Goal: Information Seeking & Learning: Learn about a topic

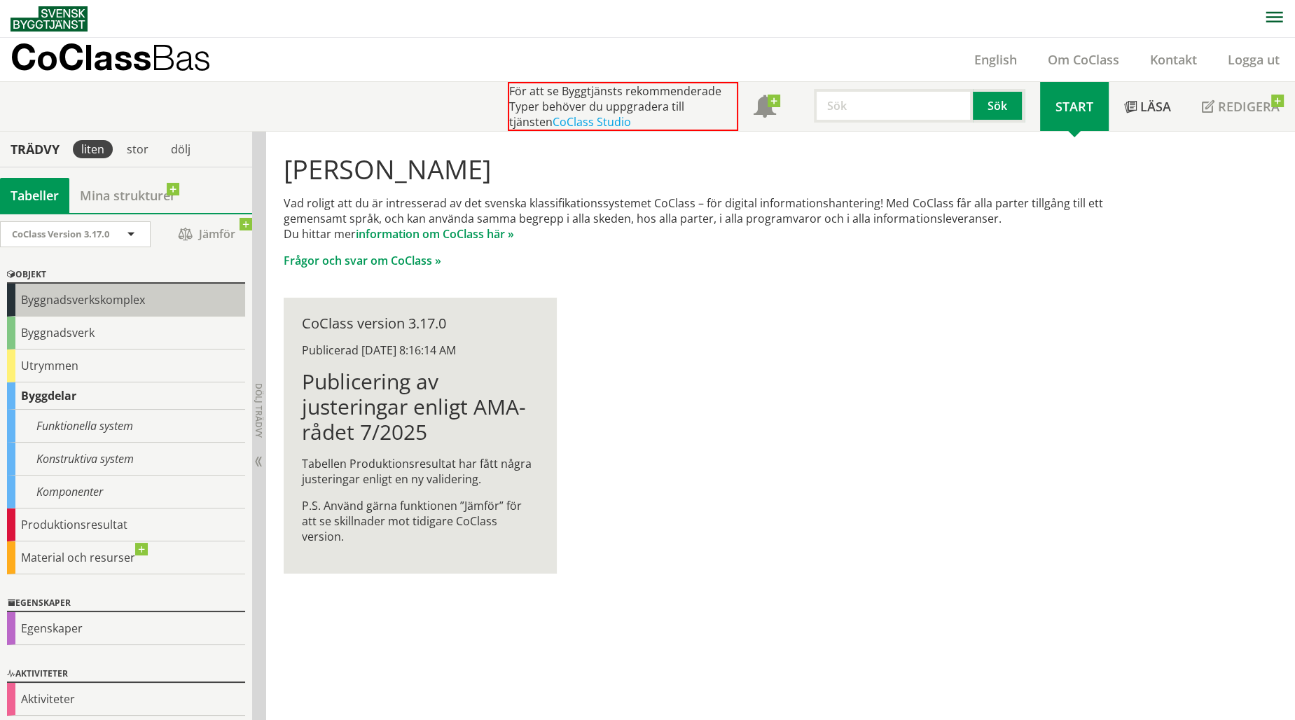
click at [182, 308] on div "Byggnadsverkskomplex" at bounding box center [126, 300] width 238 height 33
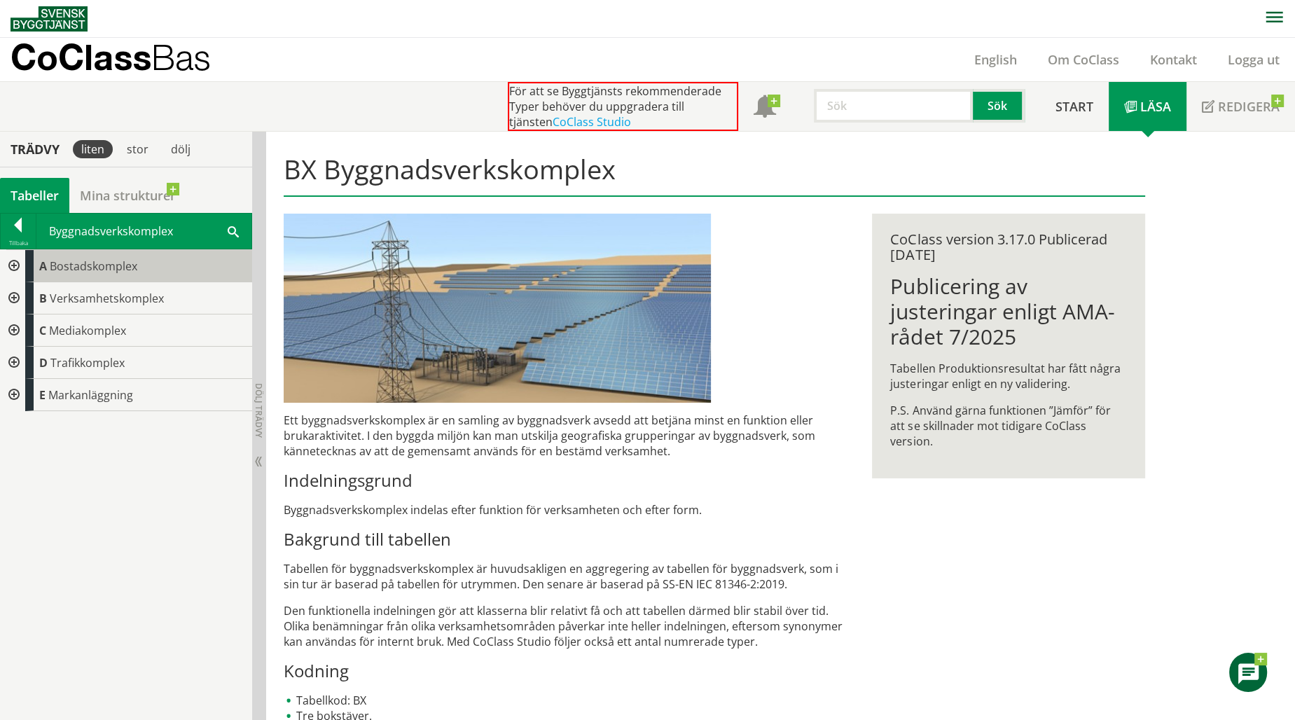
click at [178, 270] on div "A Bostadskomplex" at bounding box center [138, 266] width 227 height 32
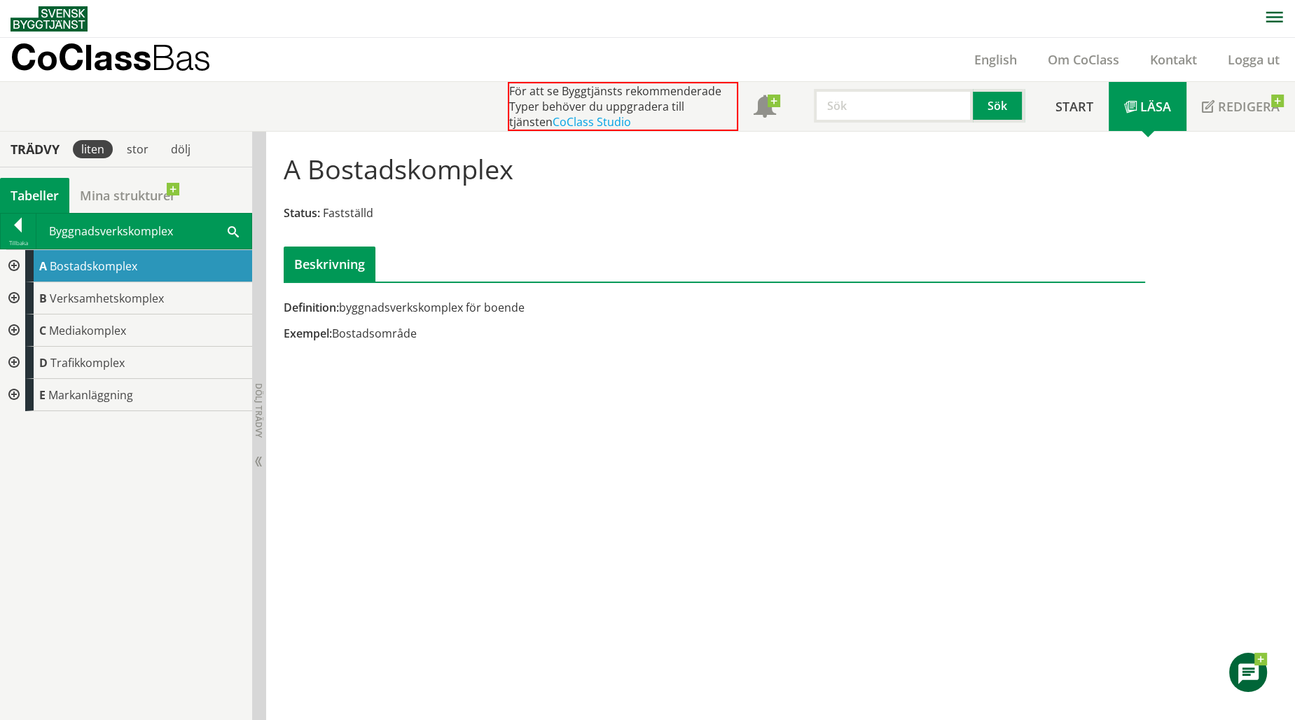
click at [15, 263] on div at bounding box center [12, 266] width 25 height 32
click at [25, 298] on div at bounding box center [23, 298] width 25 height 32
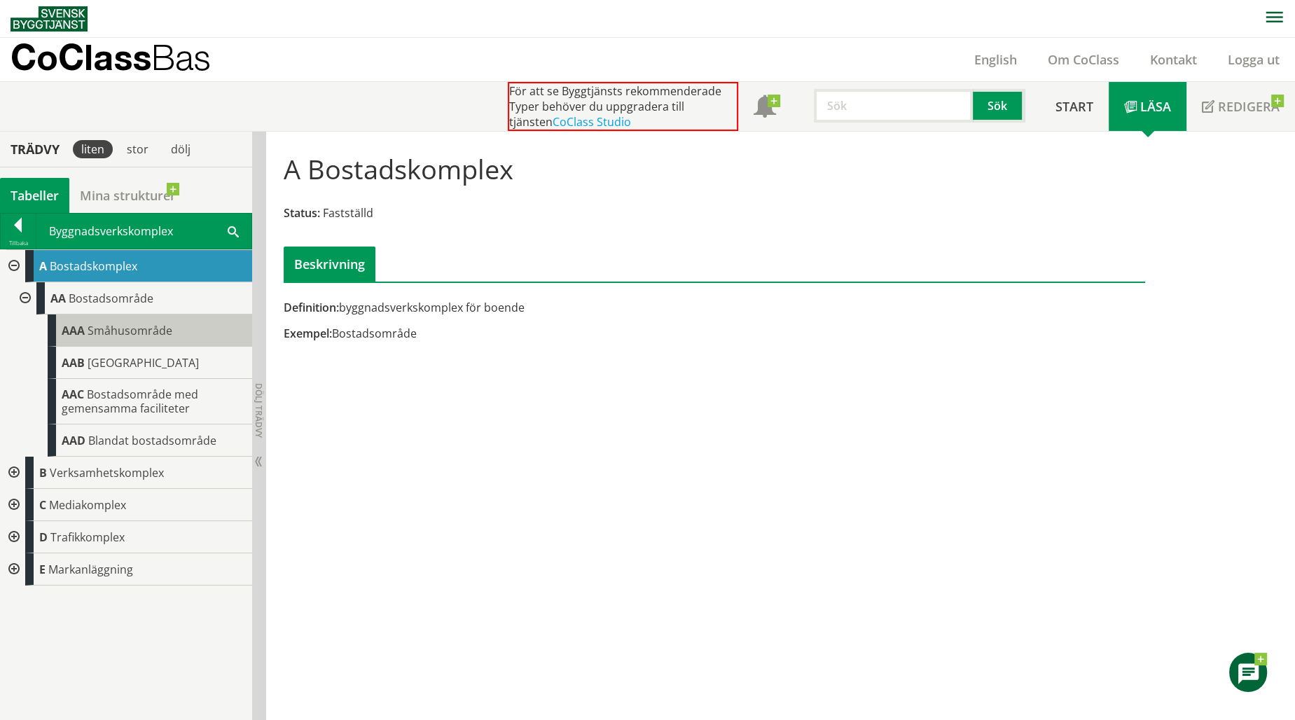
click at [87, 333] on div "AAA Småhusområde" at bounding box center [150, 331] width 205 height 32
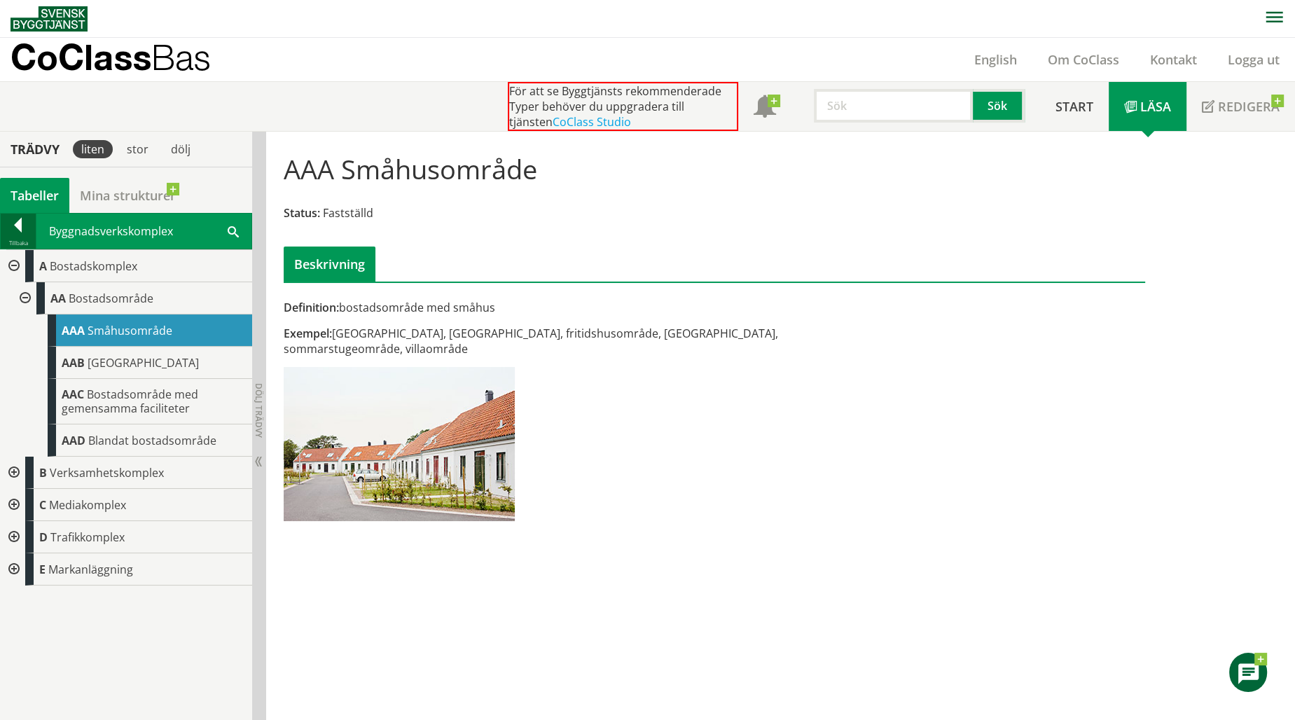
click at [13, 226] on div at bounding box center [18, 228] width 35 height 20
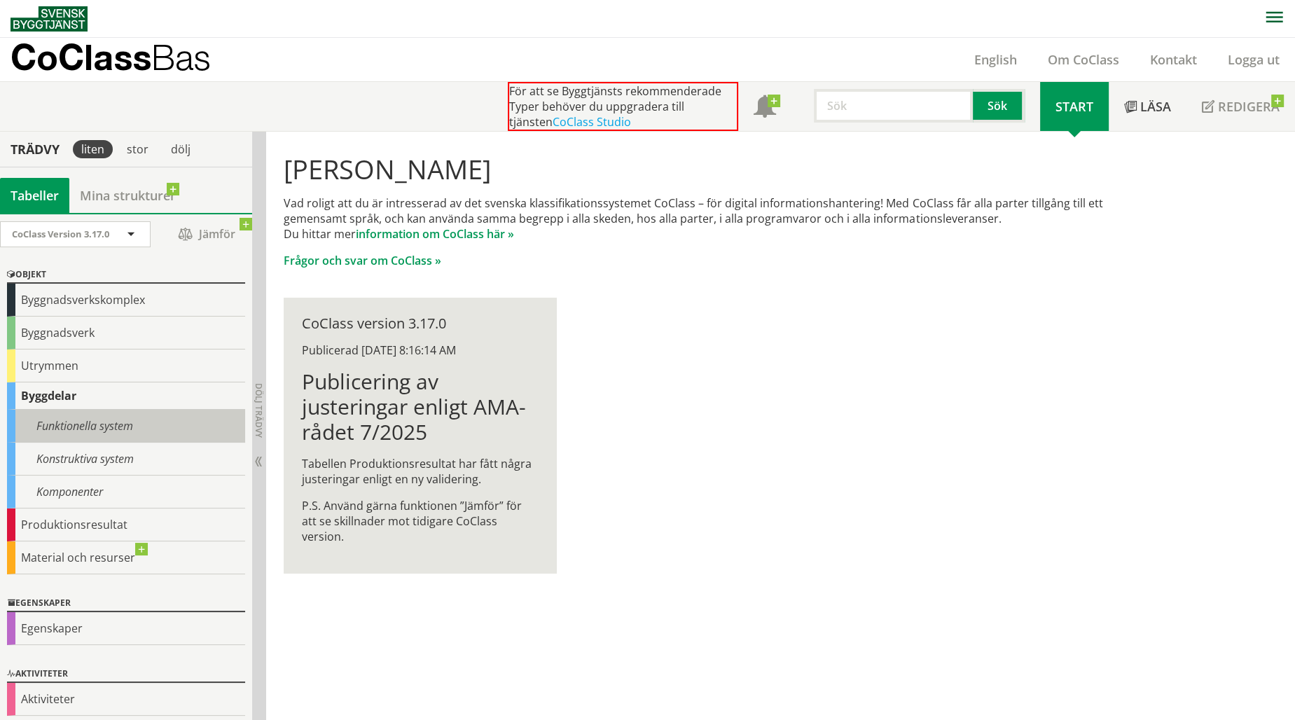
scroll to position [3, 0]
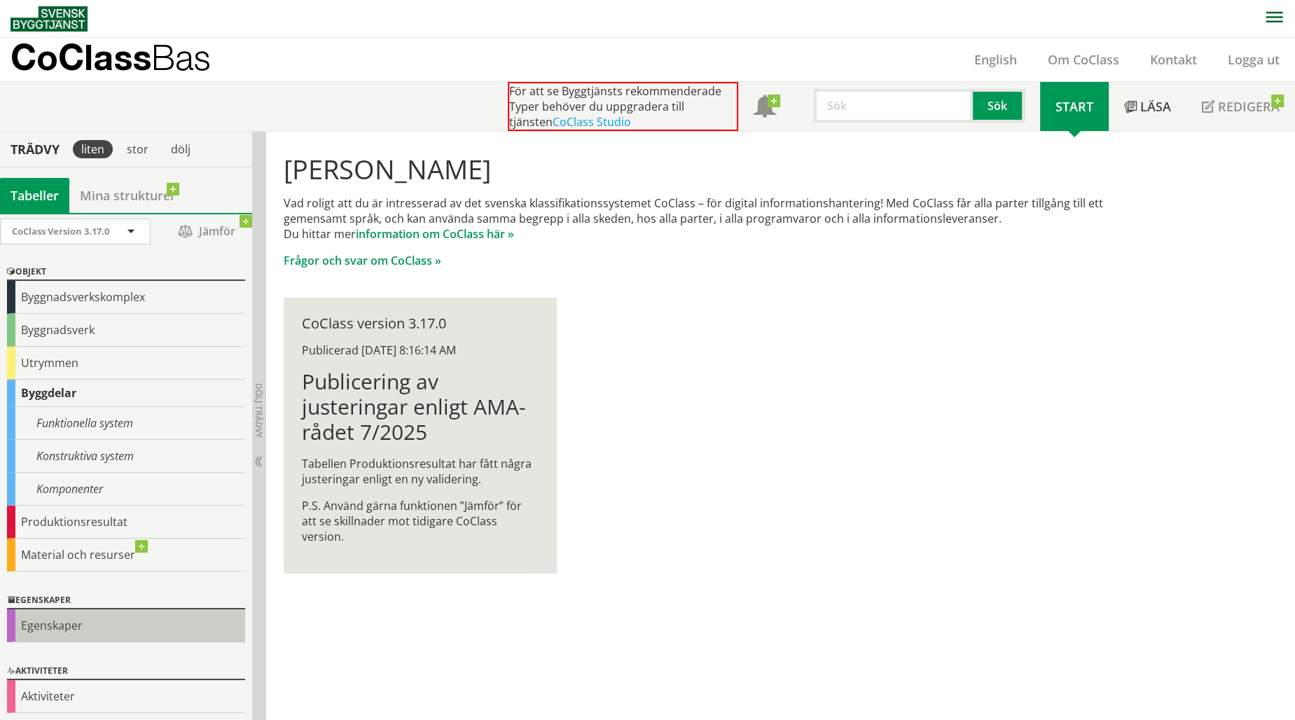
click at [123, 627] on div "Egenskaper" at bounding box center [126, 625] width 238 height 33
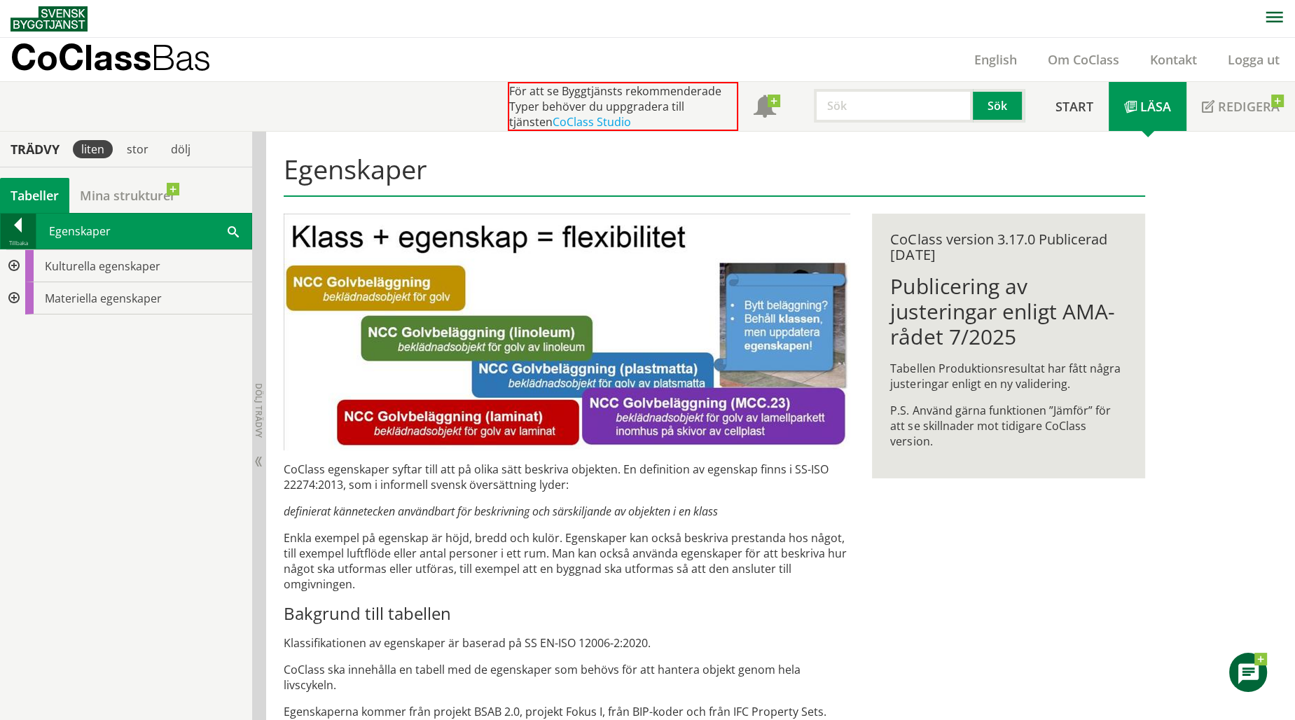
click at [15, 222] on div at bounding box center [18, 228] width 35 height 20
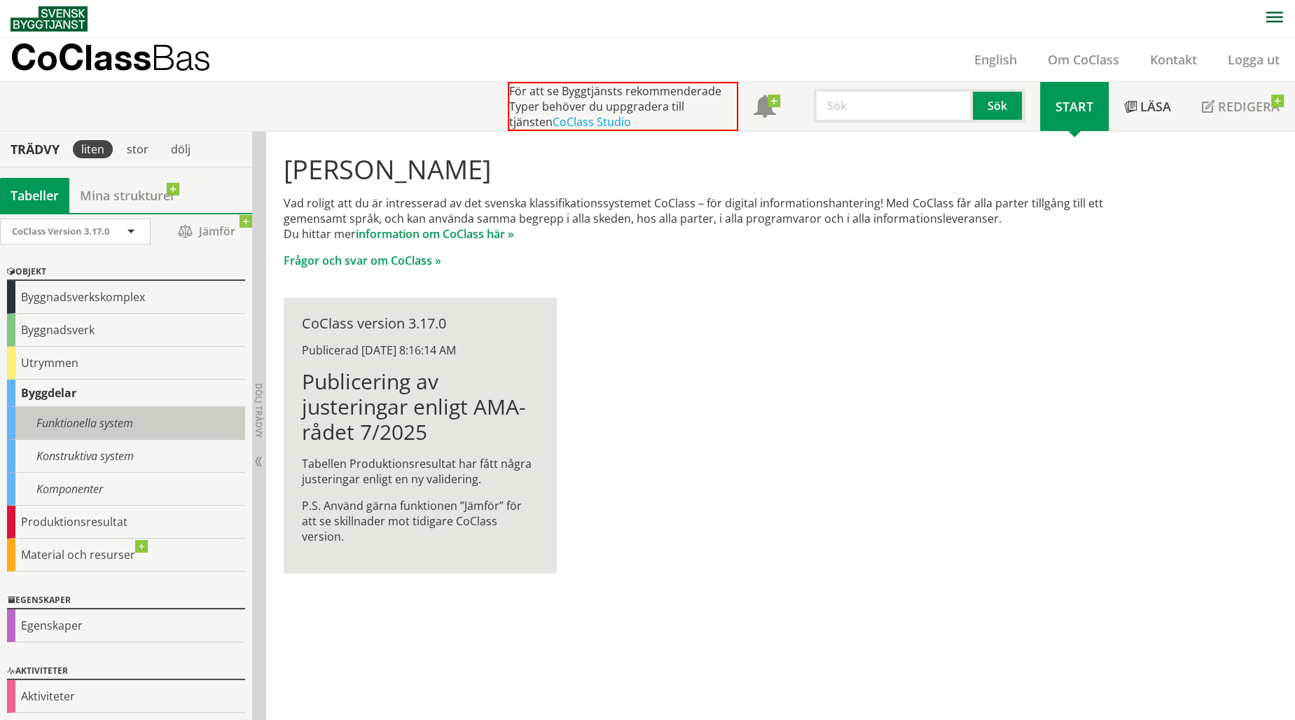
click at [158, 424] on div "Funktionella system" at bounding box center [126, 423] width 238 height 33
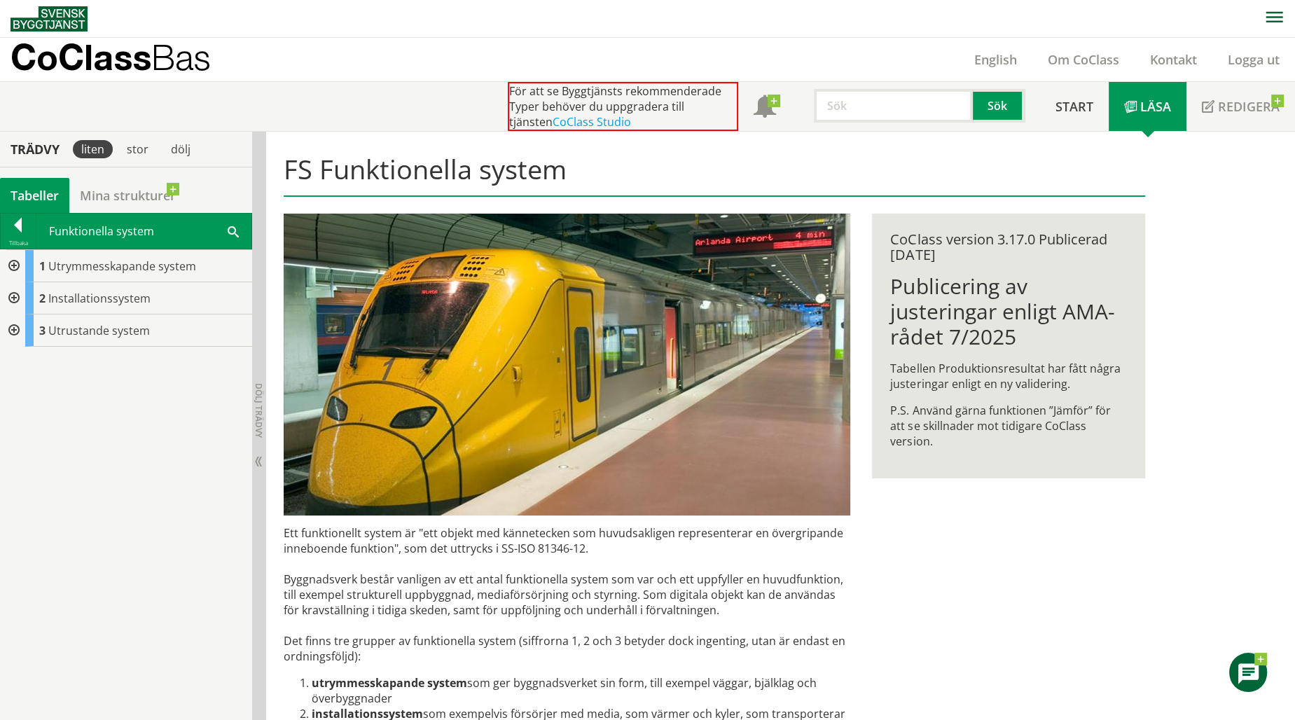
click at [11, 260] on div at bounding box center [12, 266] width 25 height 32
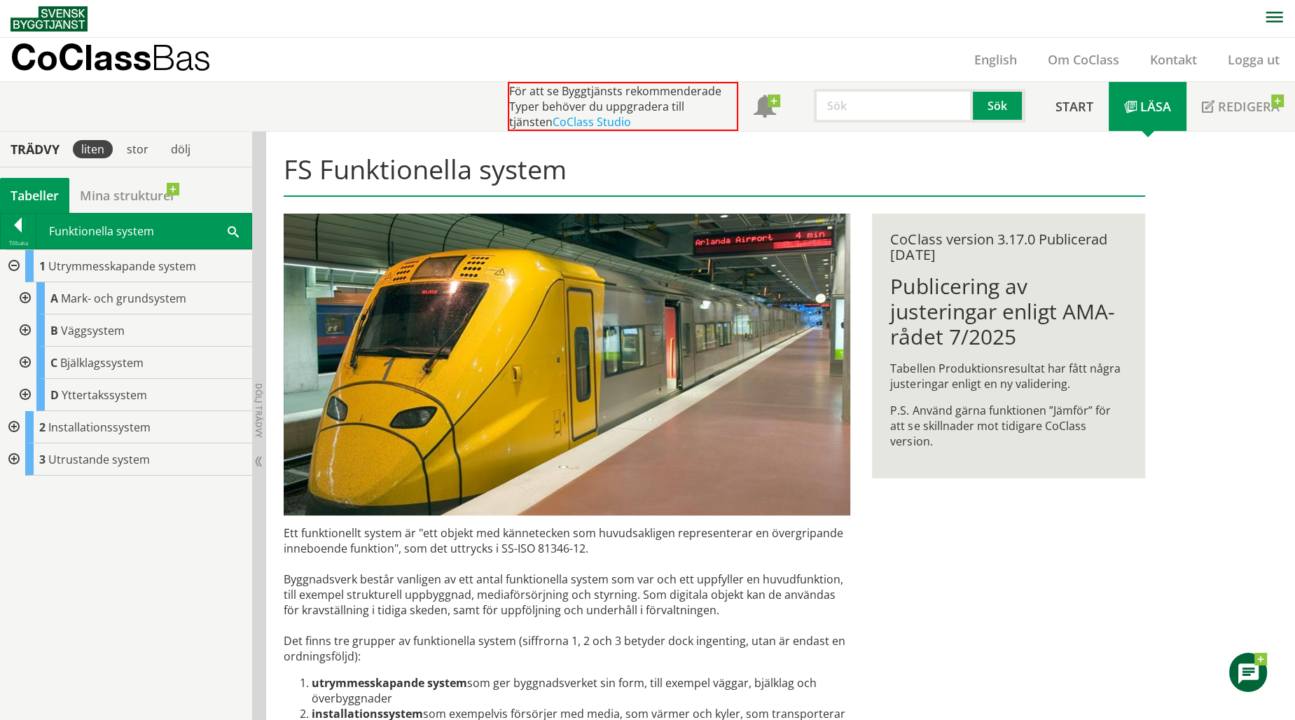
click at [27, 296] on div at bounding box center [23, 298] width 25 height 32
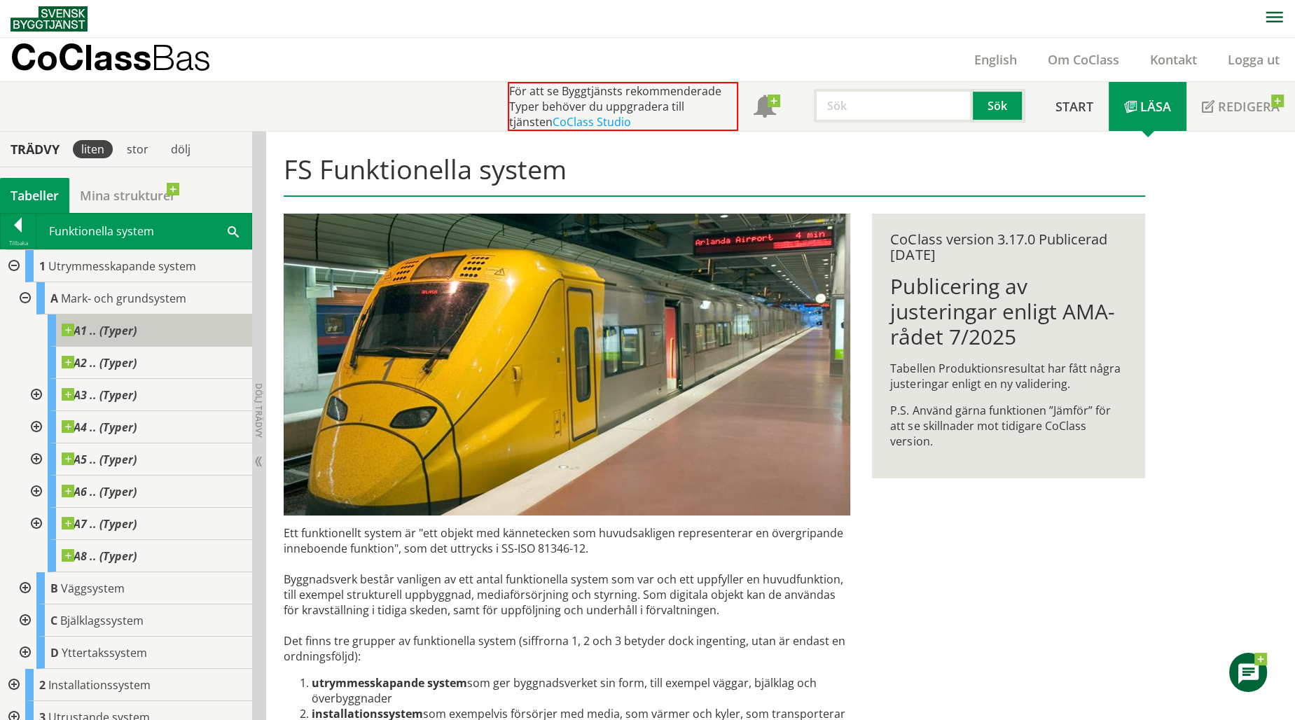
click at [137, 324] on span at bounding box center [137, 324] width 0 height 0
click at [175, 343] on div "A1 .. (Typer)" at bounding box center [150, 331] width 205 height 32
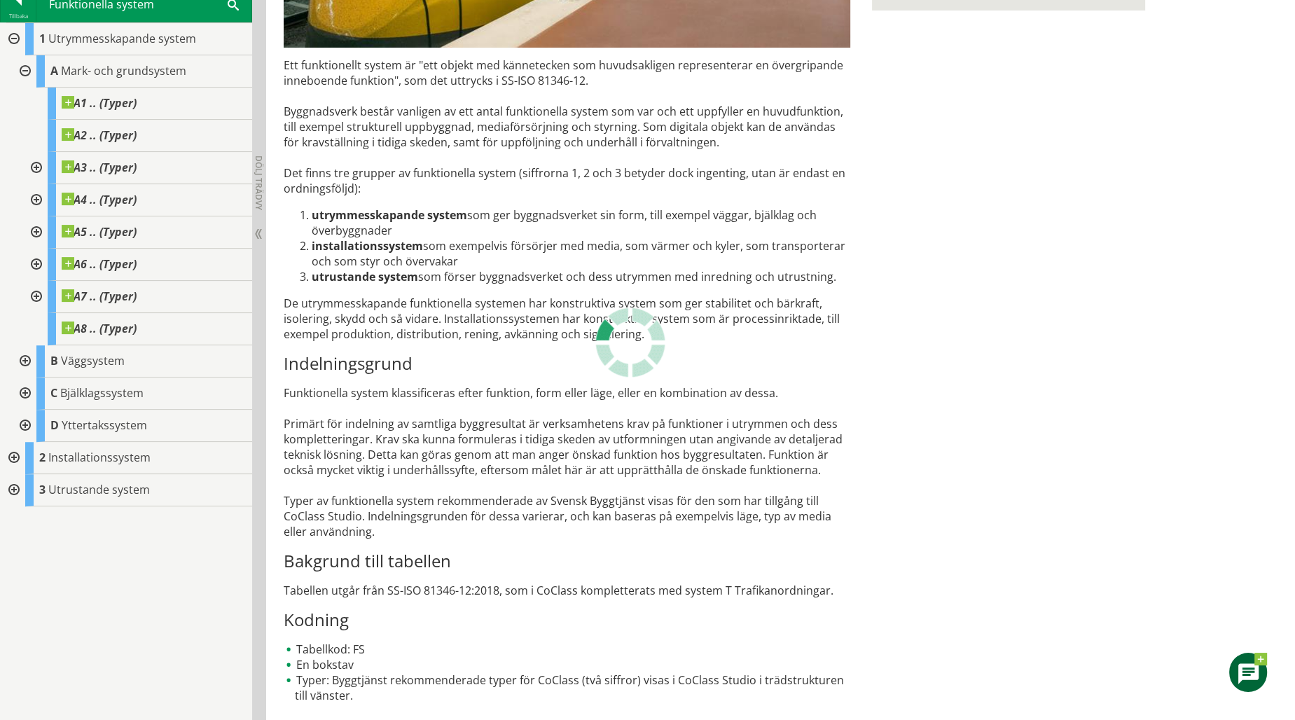
scroll to position [468, 0]
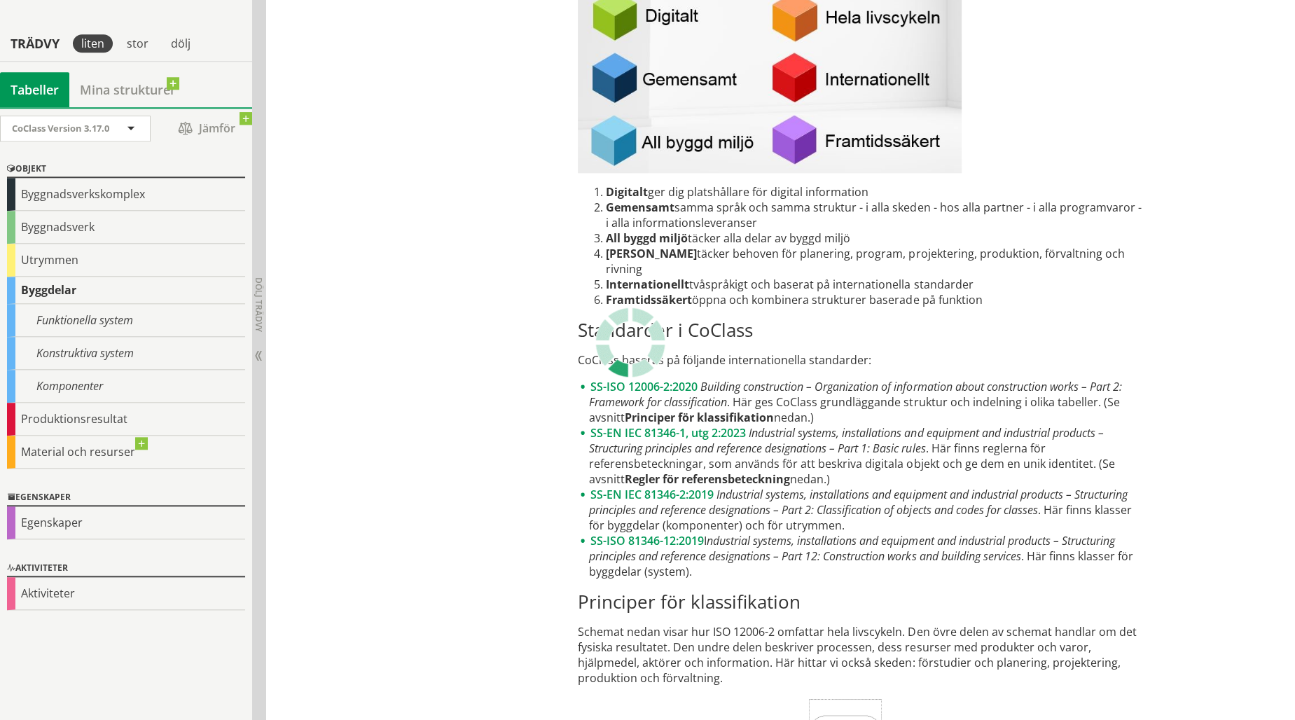
scroll to position [1751, 0]
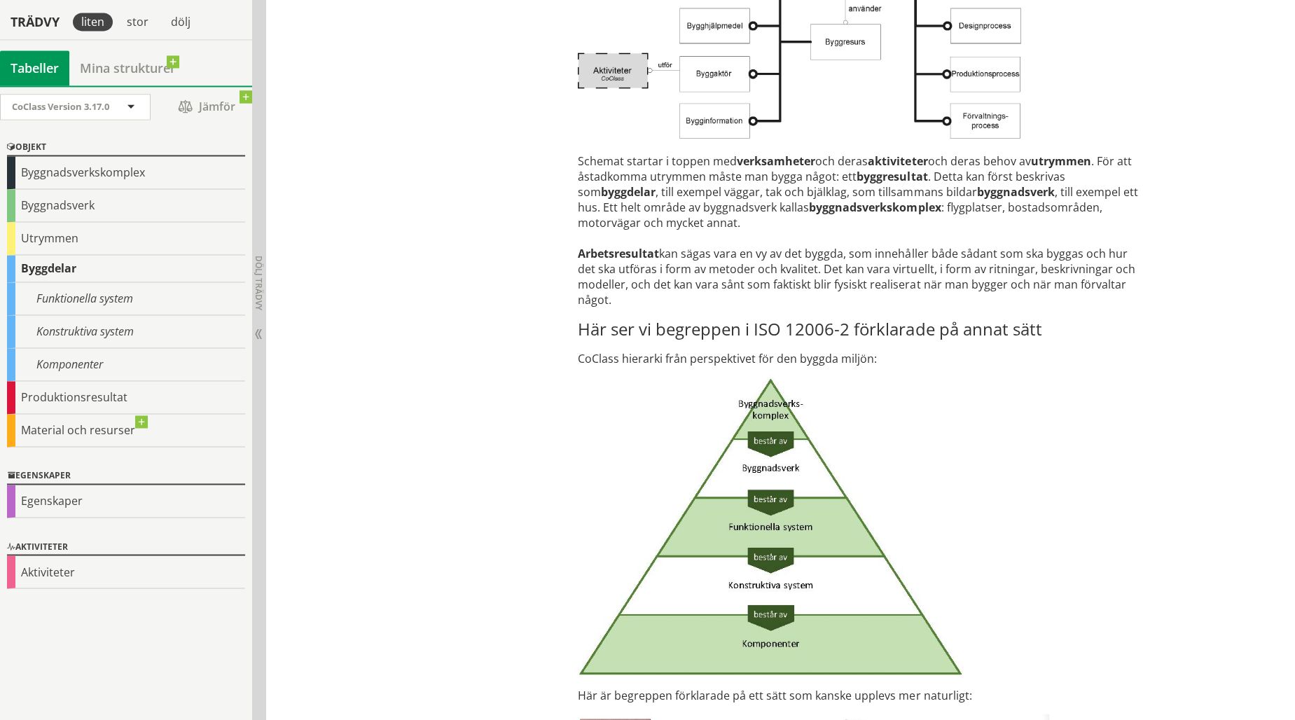
scroll to position [2802, 0]
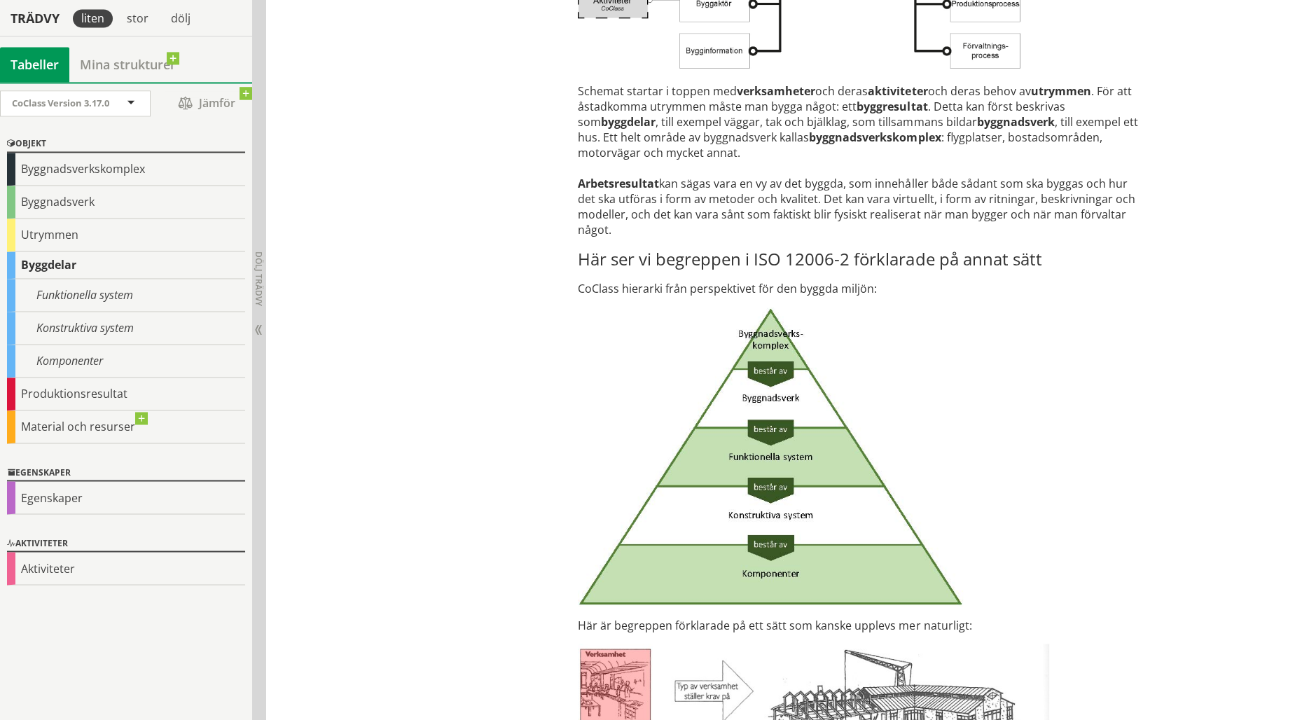
drag, startPoint x: 850, startPoint y: 256, endPoint x: 820, endPoint y: 262, distance: 30.6
click at [820, 261] on h3 "Här ser vi begreppen i ISO 12006-2 förklarade på annat sätt" at bounding box center [861, 259] width 567 height 21
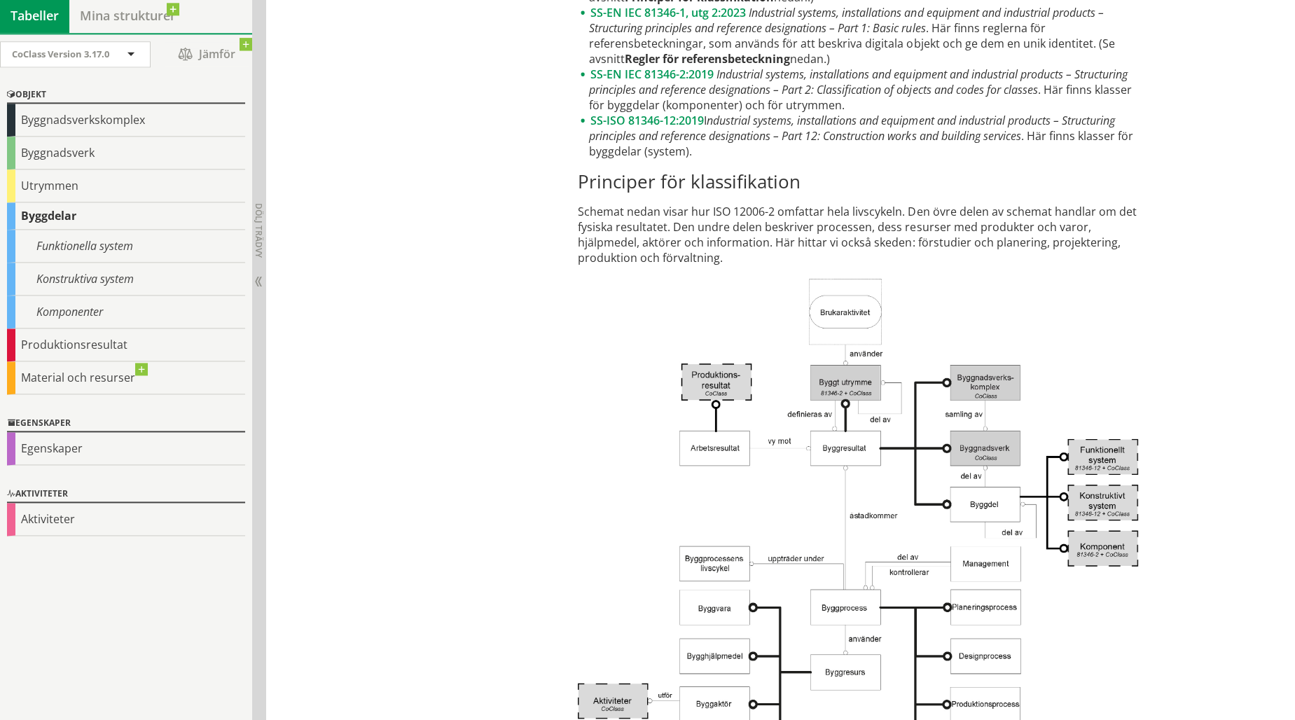
scroll to position [1751, 0]
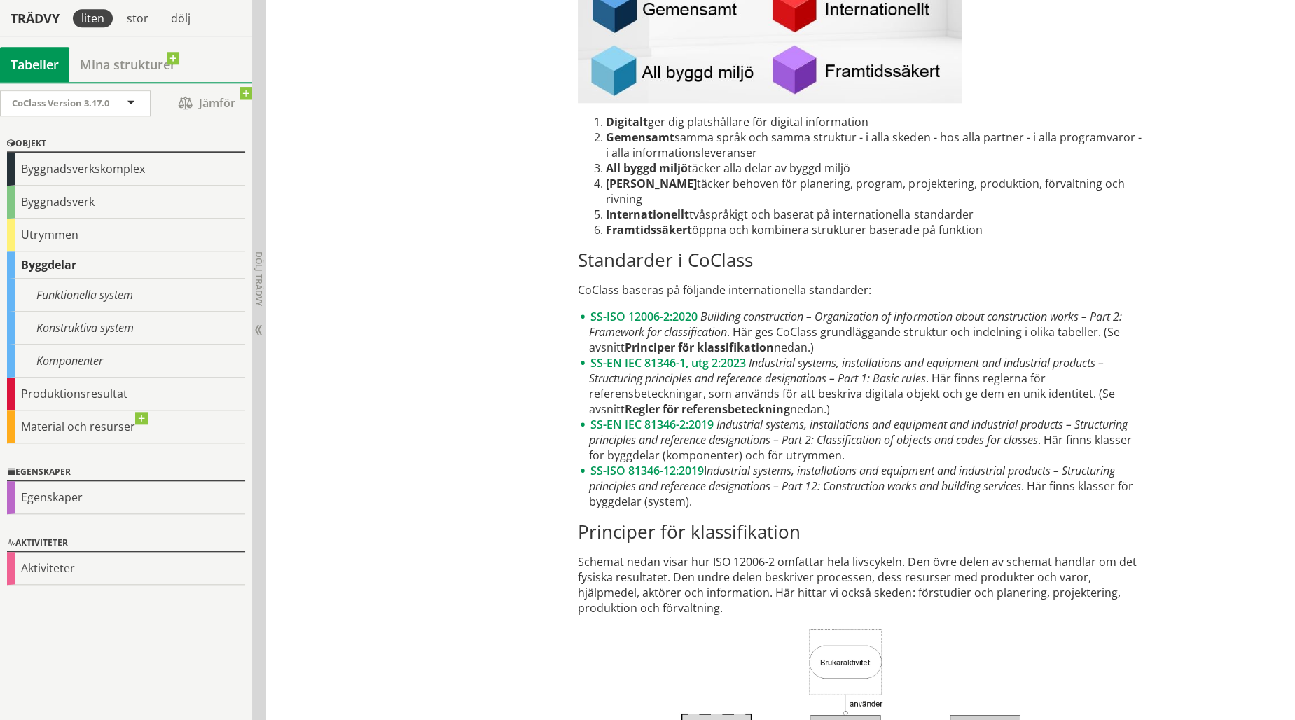
click at [764, 559] on p "Schemat nedan visar hur ISO 12006-2 omfattar hela livscykeln. Den övre delen av…" at bounding box center [861, 585] width 567 height 62
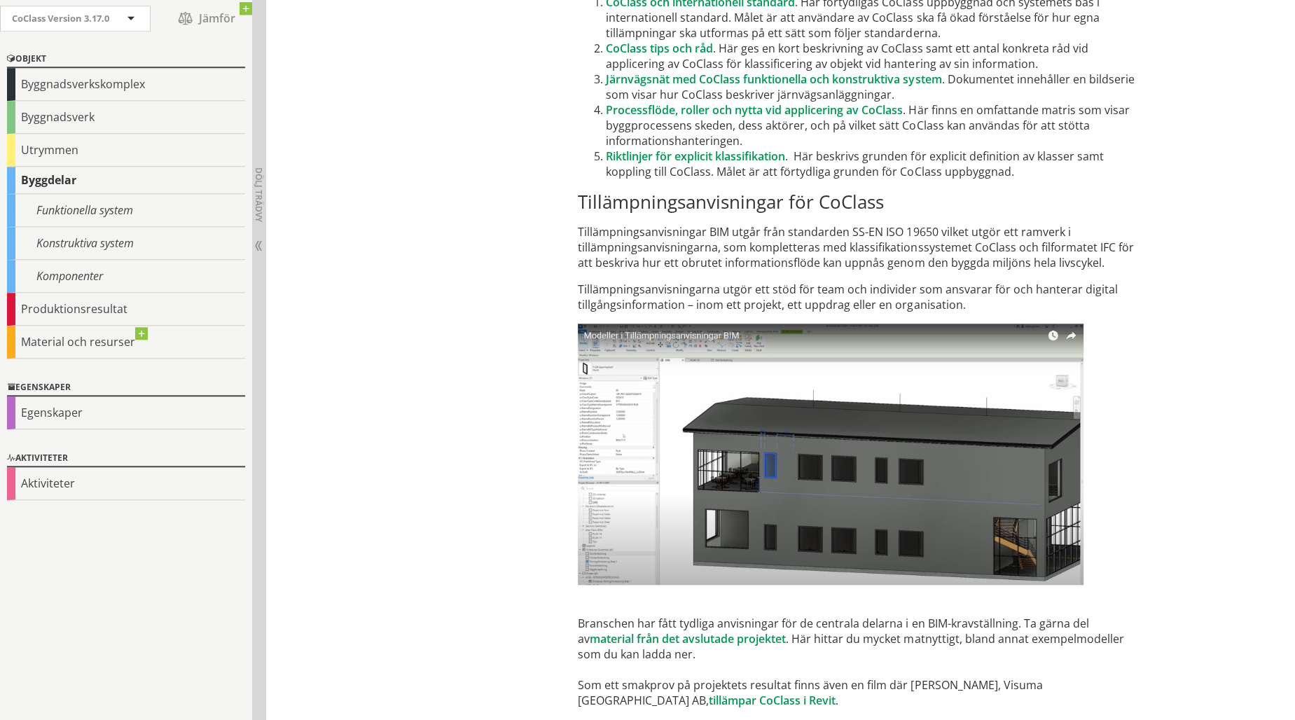
scroll to position [8225, 0]
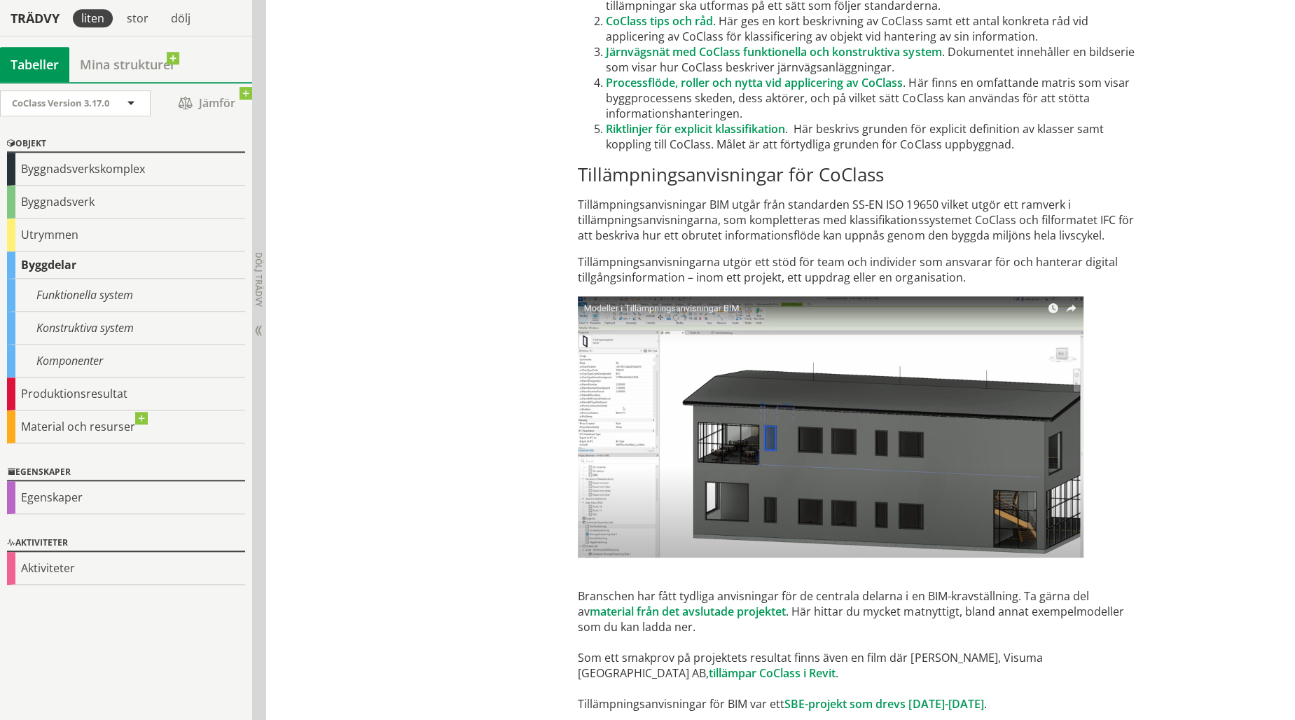
click at [1120, 636] on p "Branschen har fått tydliga anvisningar för de centrala delarna i en BIM-kravstä…" at bounding box center [861, 503] width 567 height 415
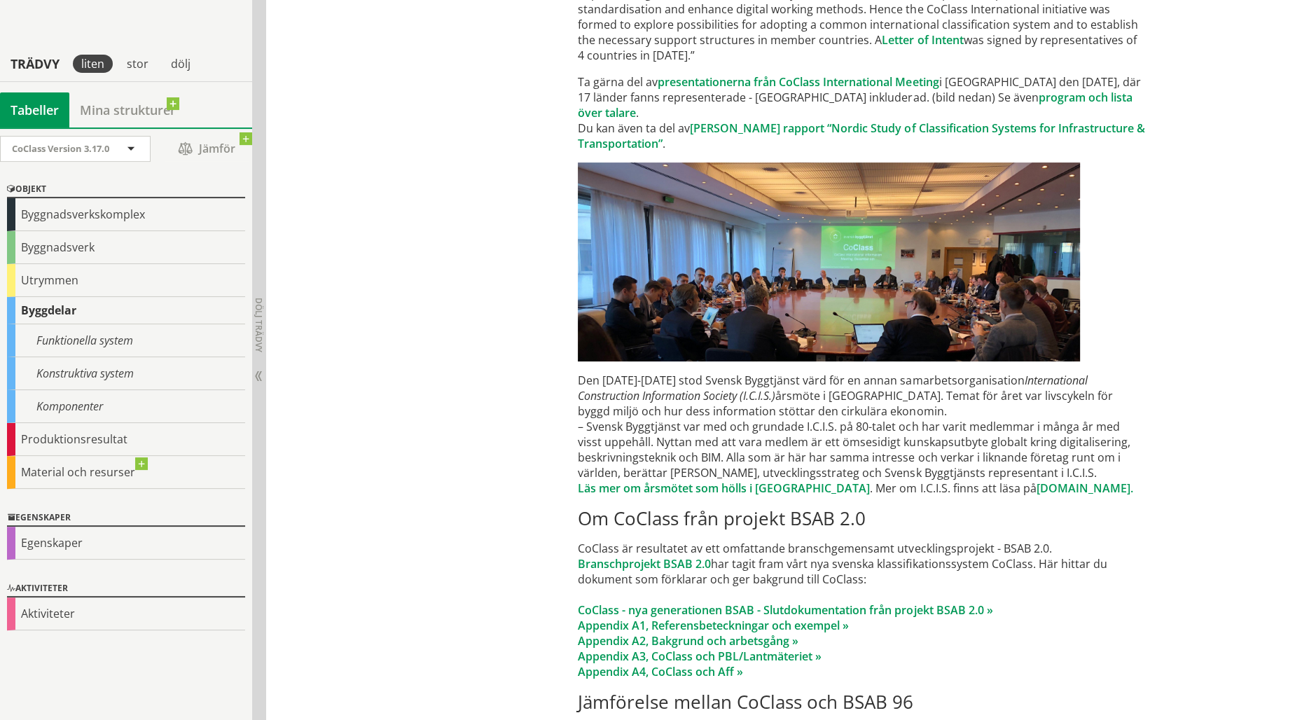
scroll to position [6754, 0]
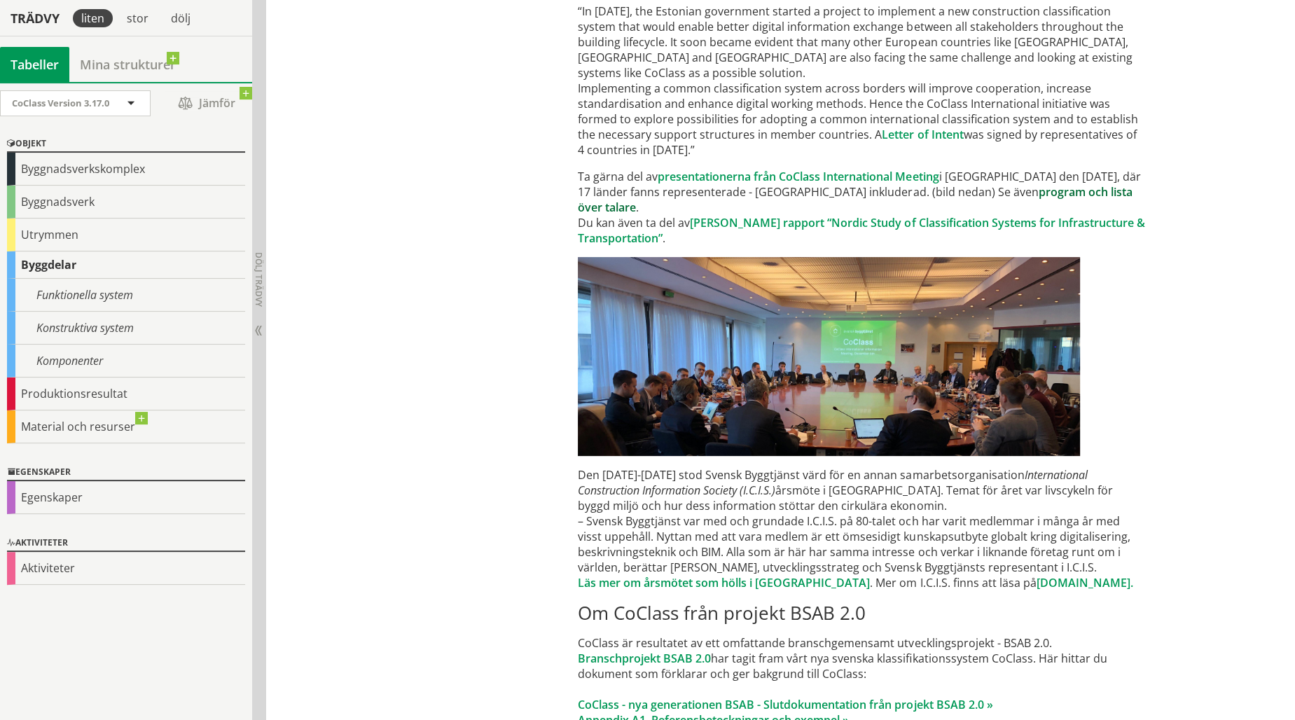
click at [1053, 184] on link "program och lista över talare" at bounding box center [855, 199] width 554 height 31
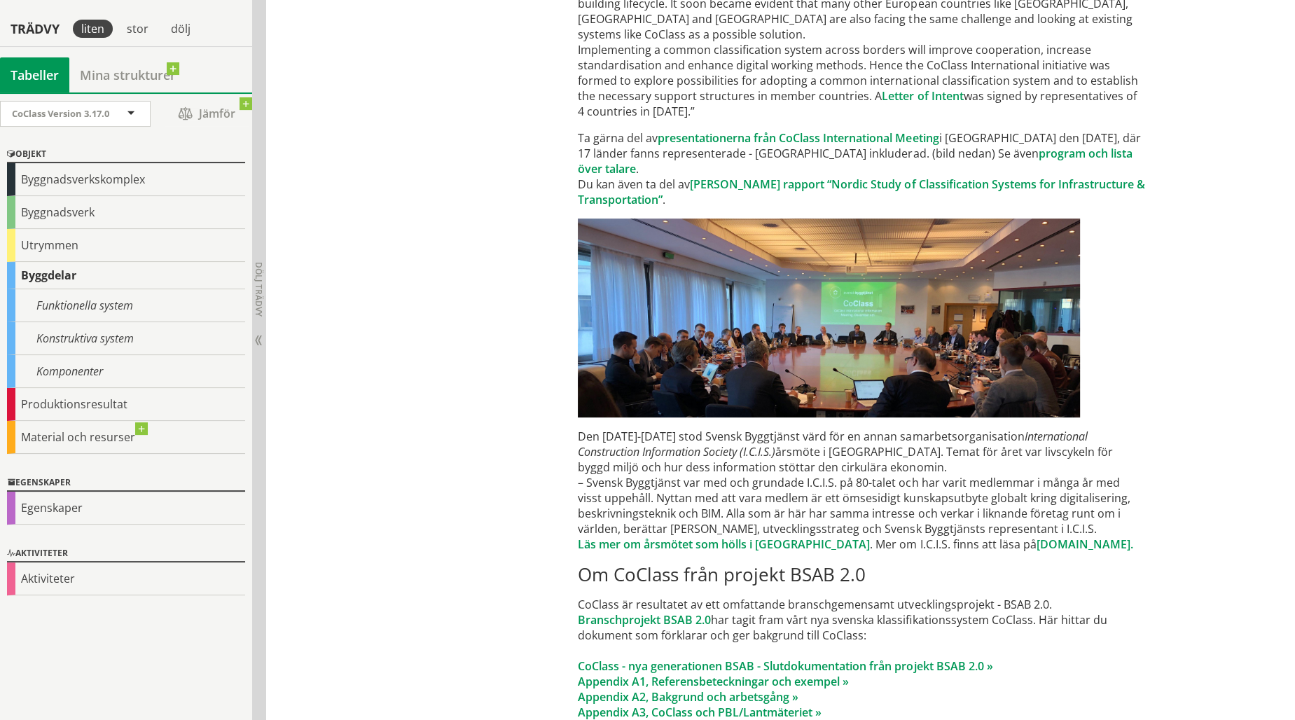
scroll to position [6824, 0]
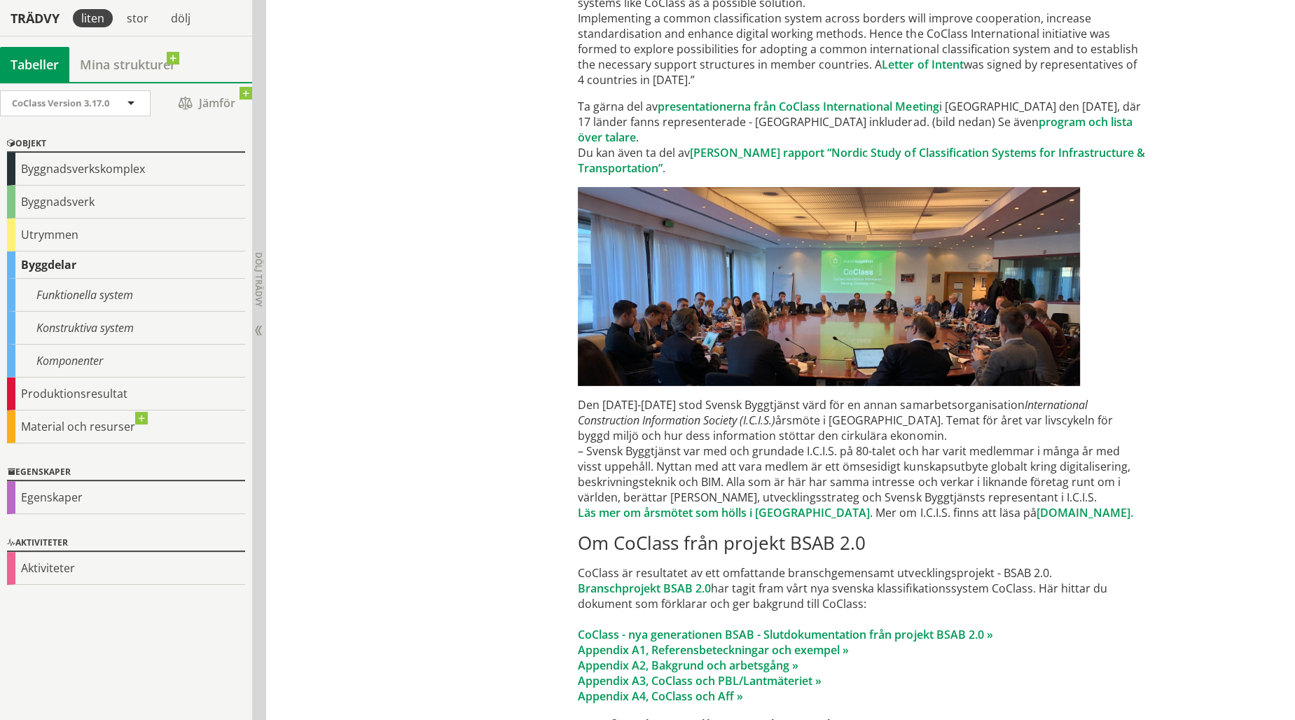
drag, startPoint x: 626, startPoint y: 360, endPoint x: 724, endPoint y: 358, distance: 98.8
click at [714, 397] on em "International Construction Information Society (I.C.I.S.)" at bounding box center [832, 412] width 509 height 31
drag, startPoint x: 731, startPoint y: 359, endPoint x: 855, endPoint y: 359, distance: 123.3
click at [852, 397] on p "Den [DATE]-[DATE] stod Svensk Byggtjänst värd för en annan samarbetsorganisatio…" at bounding box center [861, 458] width 567 height 123
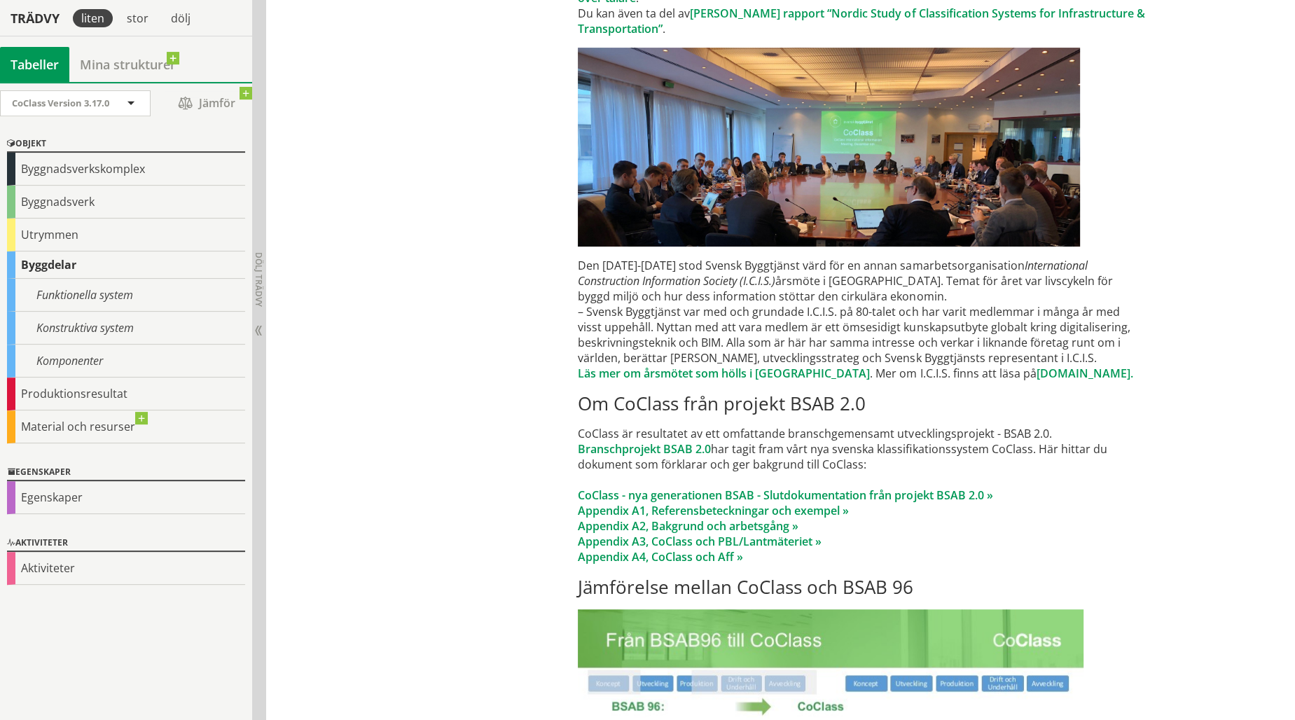
scroll to position [6964, 0]
drag, startPoint x: 877, startPoint y: 380, endPoint x: 1001, endPoint y: 380, distance: 124.0
click at [1001, 425] on p "CoClass är resultatet av ett omfattande branschgemensamt utvecklingsprojekt - B…" at bounding box center [861, 494] width 567 height 139
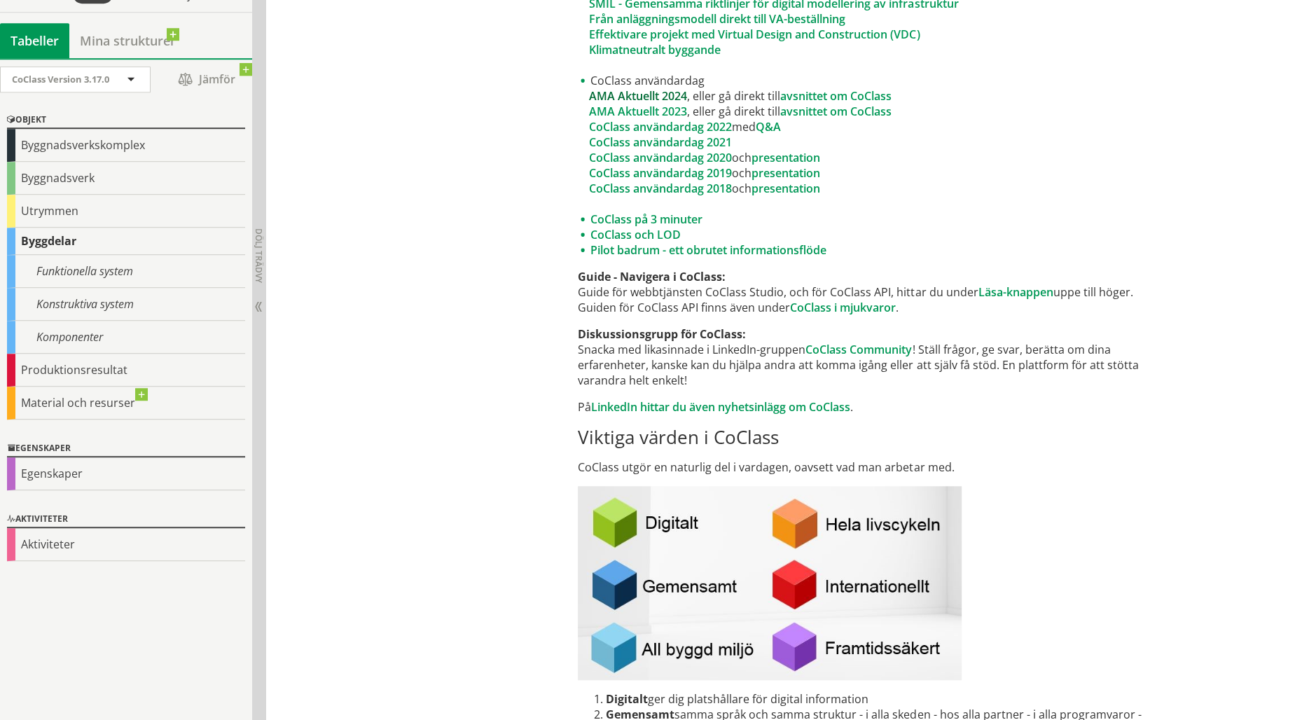
scroll to position [1150, 0]
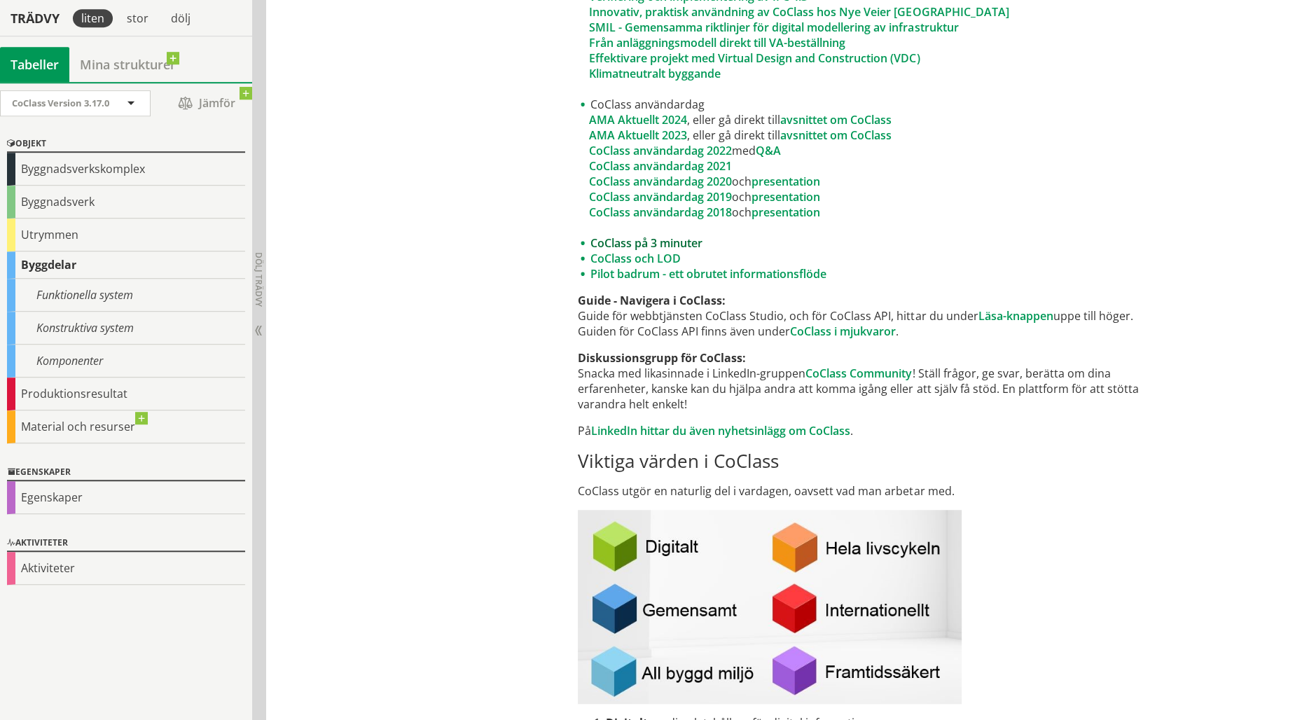
click at [684, 242] on link "CoClass på 3 minuter" at bounding box center [646, 242] width 112 height 15
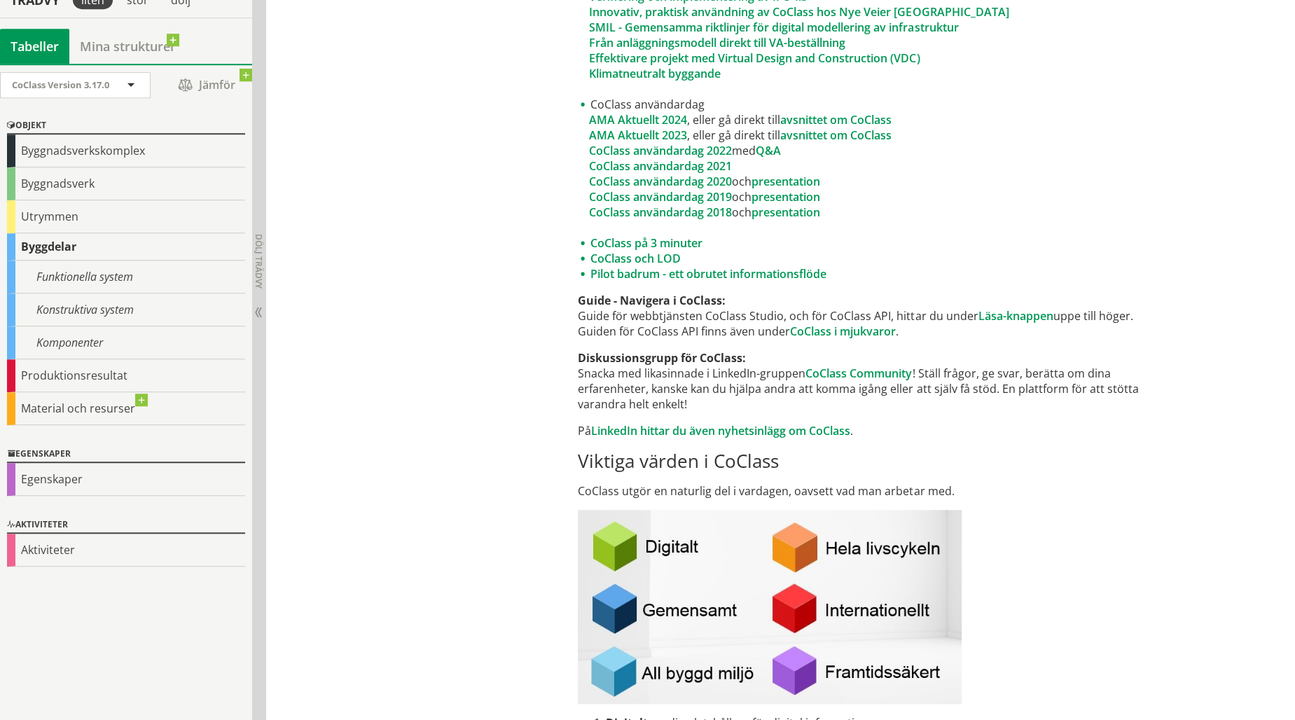
scroll to position [1080, 0]
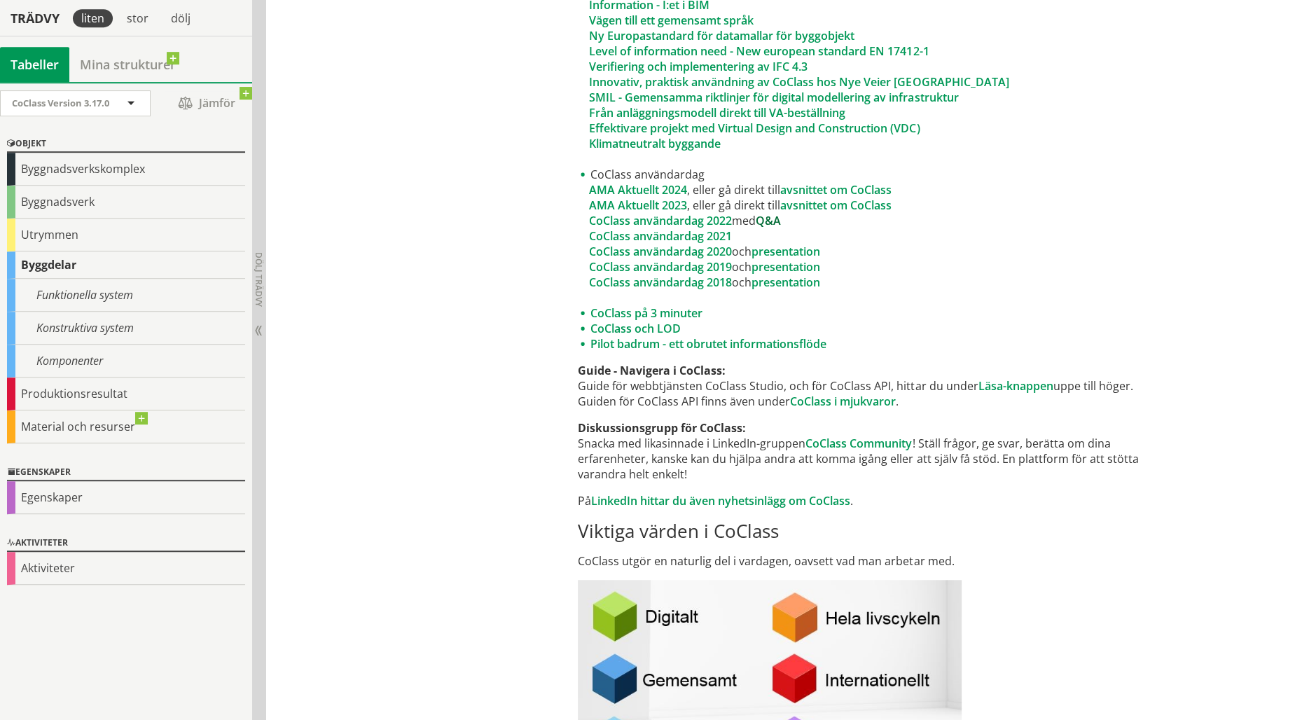
click at [779, 219] on link "Q&A" at bounding box center [768, 220] width 25 height 15
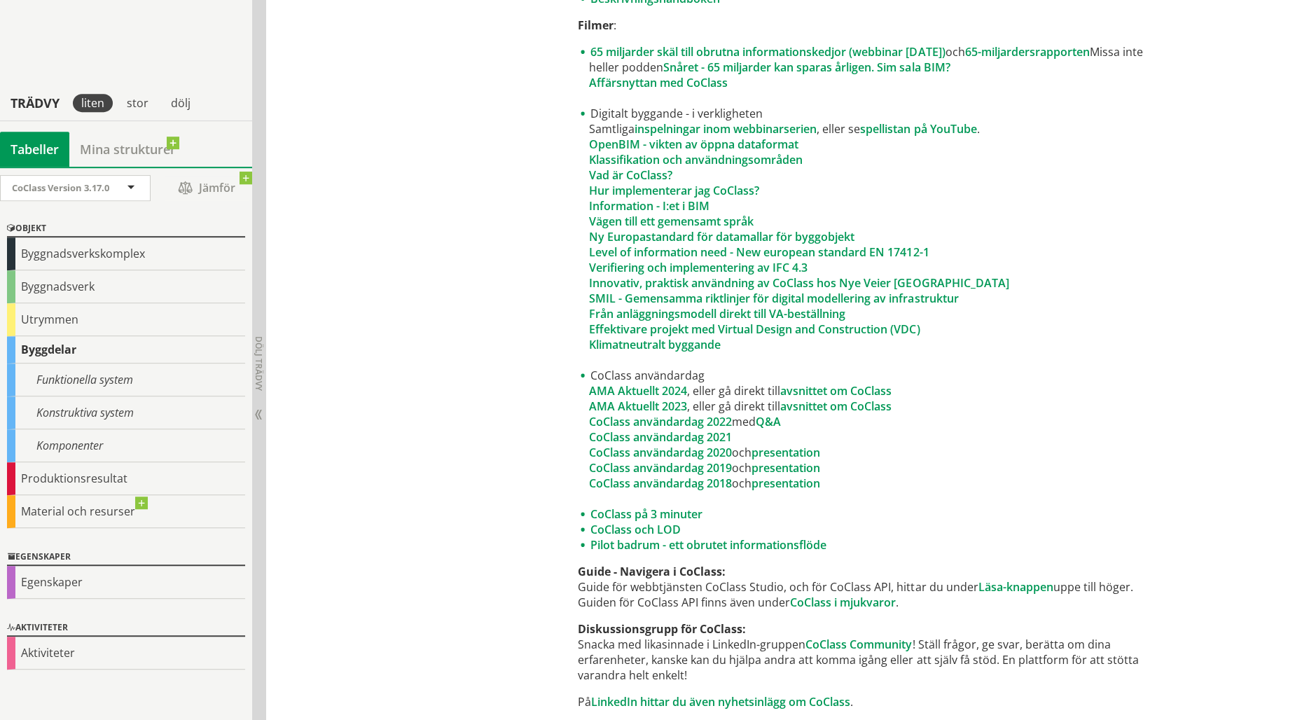
scroll to position [870, 0]
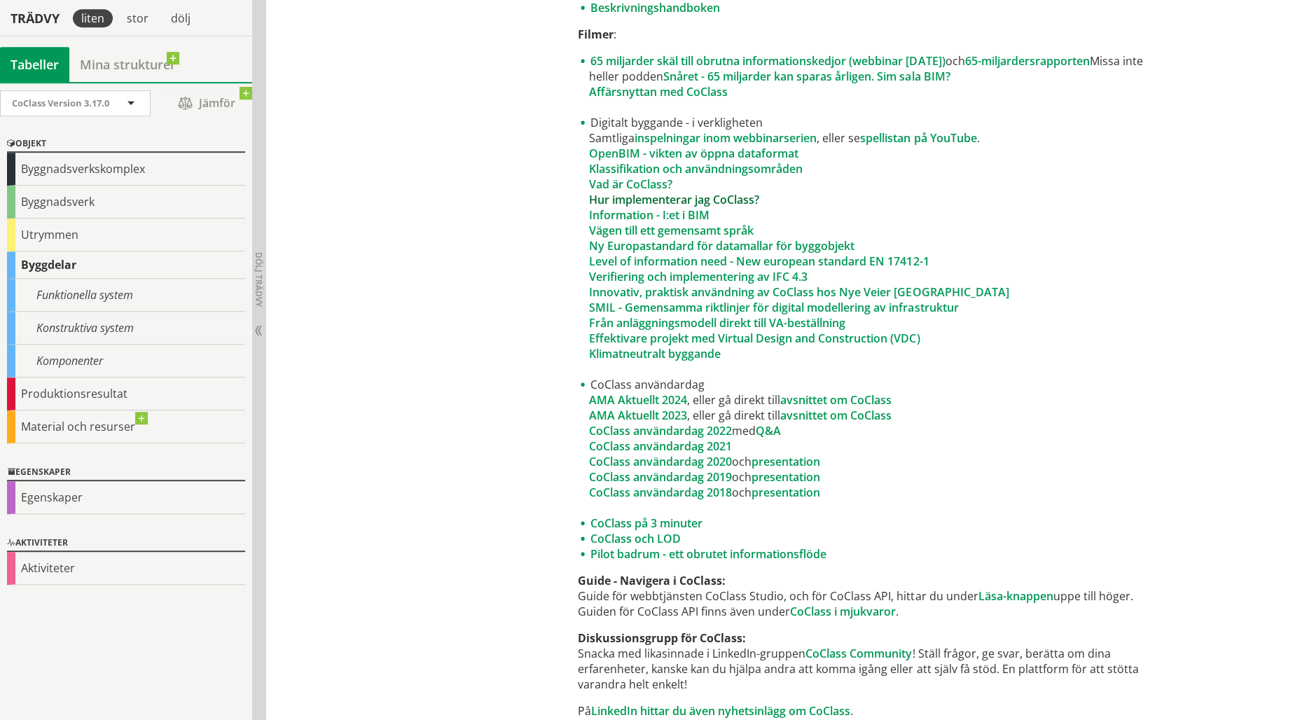
click at [707, 195] on link "Hur implementerar jag CoClass?" at bounding box center [674, 199] width 170 height 15
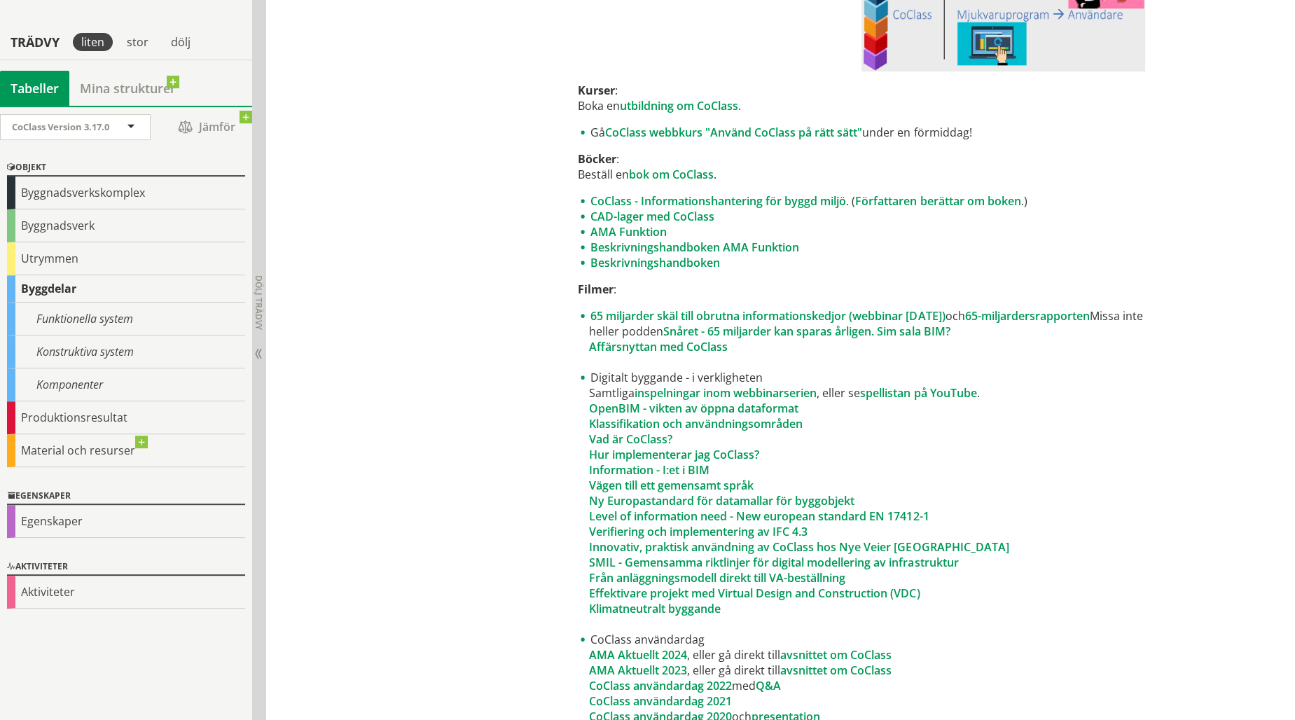
scroll to position [590, 0]
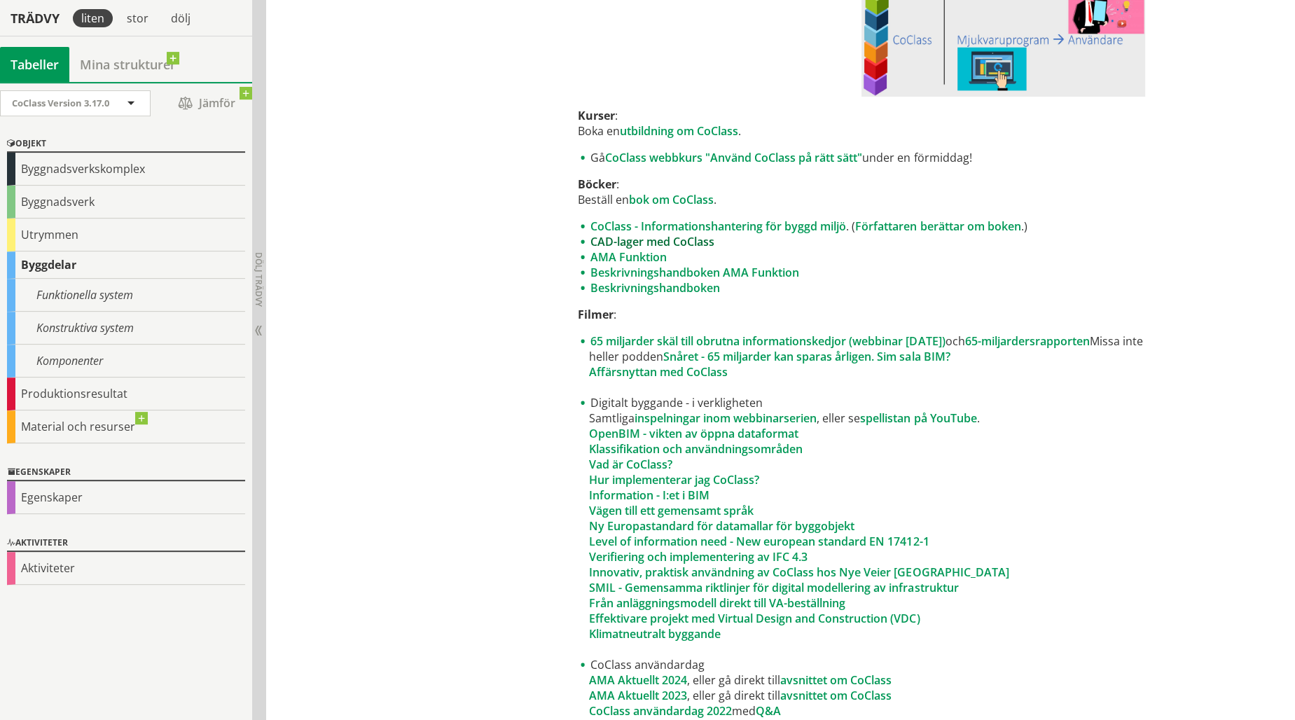
click at [700, 242] on link "CAD-lager med CoClass" at bounding box center [652, 241] width 124 height 15
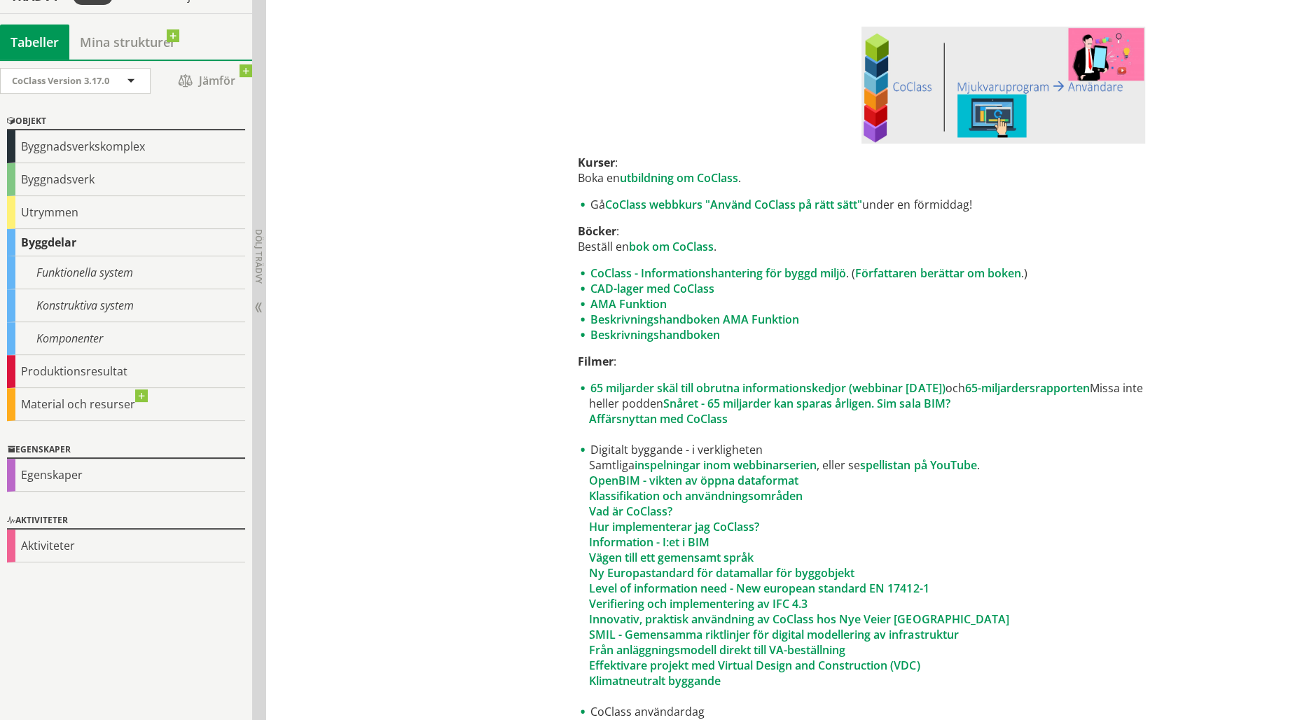
scroll to position [520, 0]
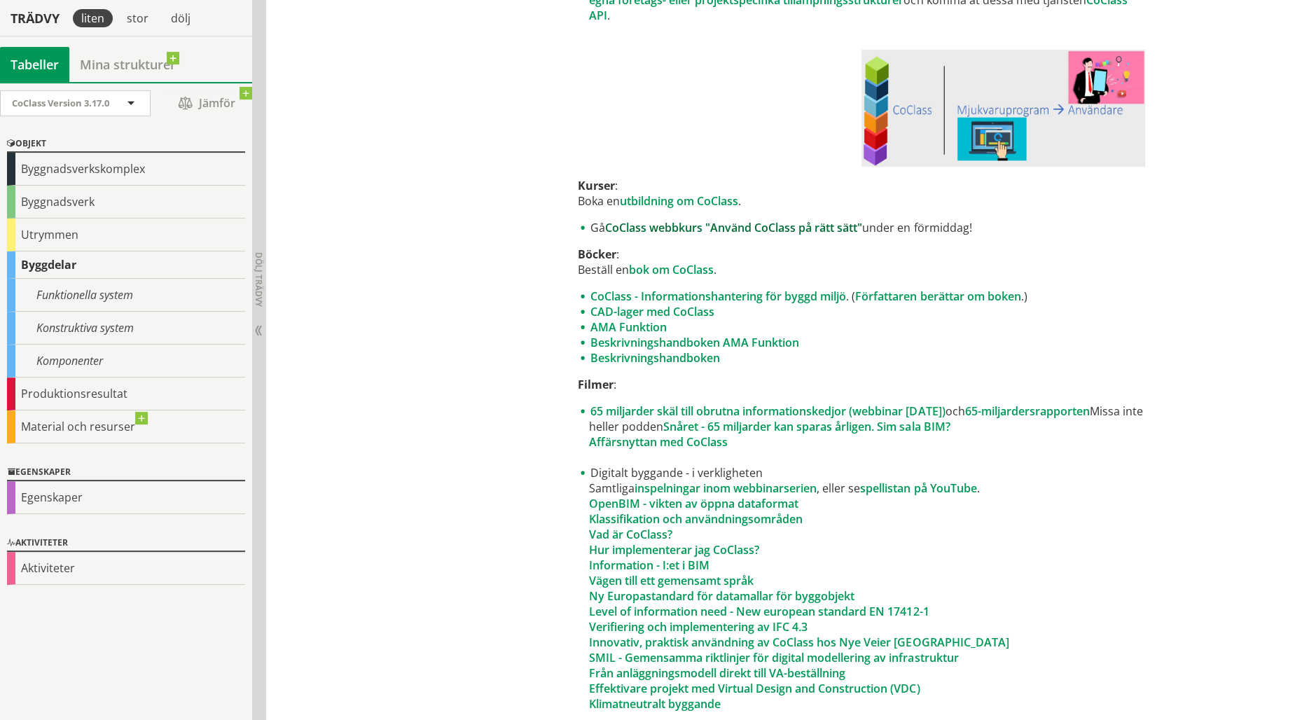
click at [843, 231] on link "CoClass webbkurs "Använd CoClass på rätt sätt"" at bounding box center [733, 227] width 257 height 15
